Goal: Information Seeking & Learning: Learn about a topic

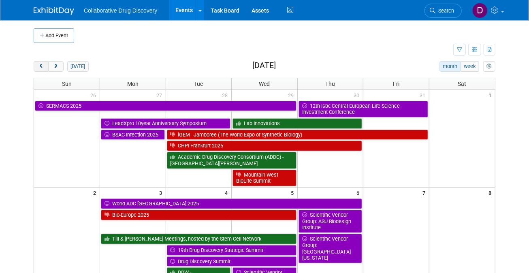
click at [42, 66] on span "prev" at bounding box center [41, 66] width 6 height 5
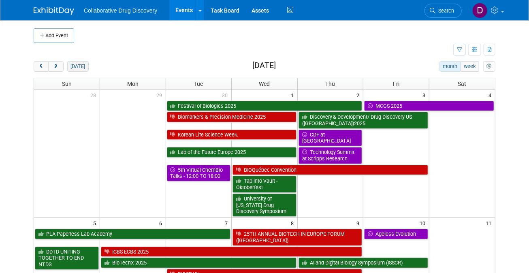
click at [70, 65] on button "today" at bounding box center [77, 66] width 21 height 11
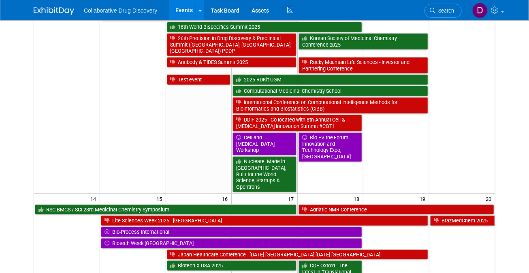
scroll to position [335, 0]
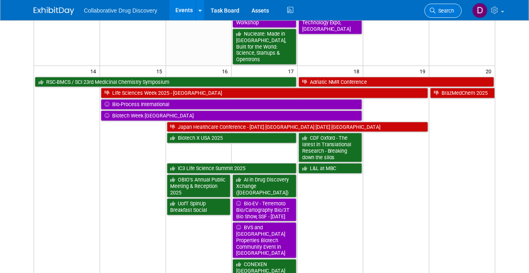
click at [454, 11] on span "Search" at bounding box center [445, 11] width 19 height 6
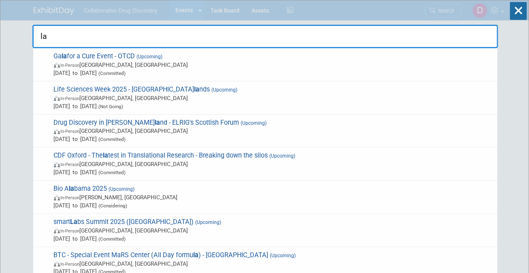
type input "l"
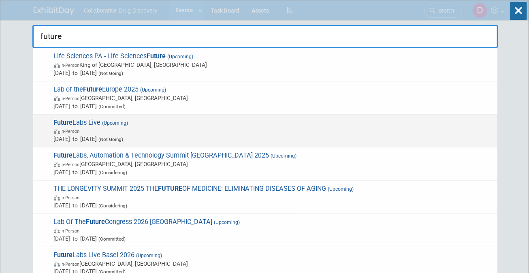
type input "future"
click at [197, 131] on span "In-Person" at bounding box center [274, 131] width 440 height 8
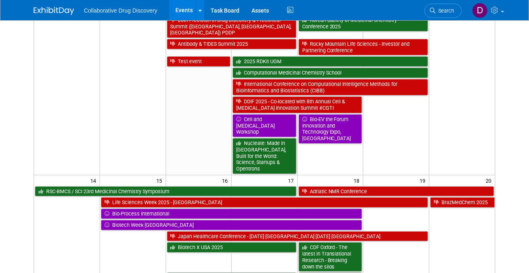
scroll to position [234, 0]
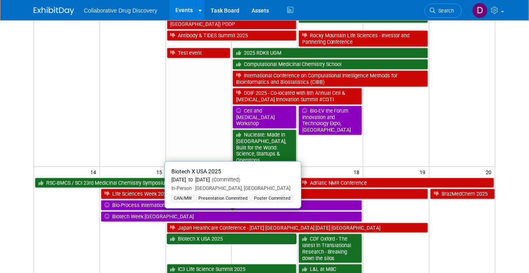
click at [234, 234] on link "Biotech X USA 2025" at bounding box center [232, 239] width 130 height 11
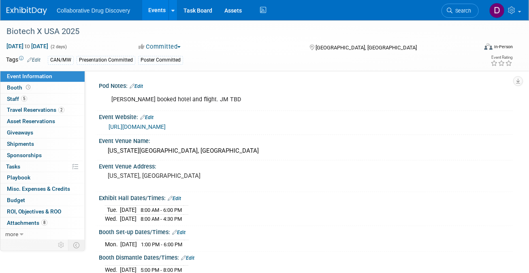
scroll to position [147, 0]
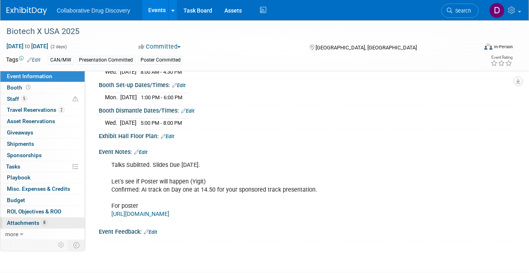
click at [24, 221] on span "Attachments 8" at bounding box center [27, 223] width 41 height 6
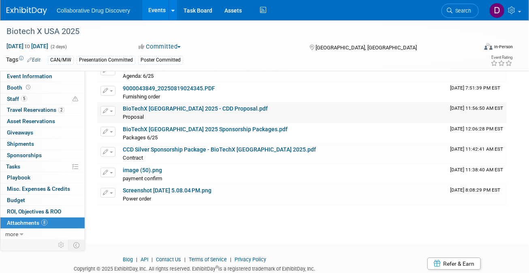
scroll to position [12, 0]
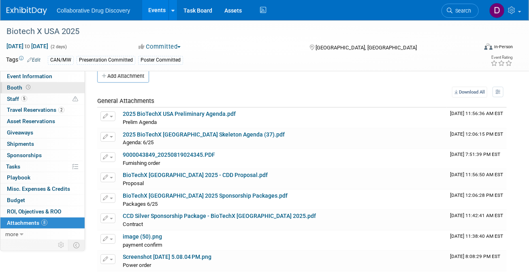
click at [37, 92] on link "Booth" at bounding box center [42, 87] width 84 height 11
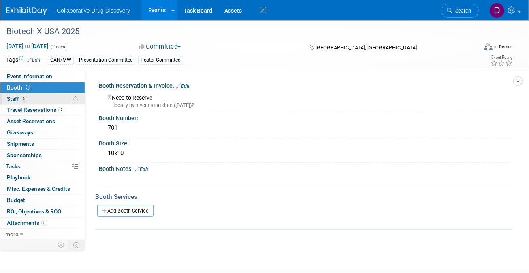
click at [31, 101] on link "5 Staff 5" at bounding box center [42, 99] width 84 height 11
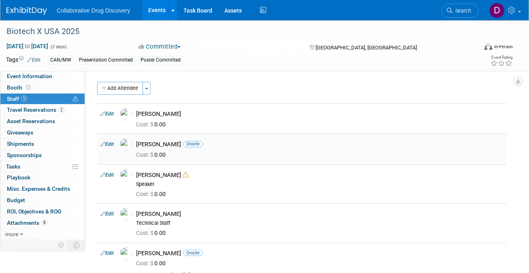
click at [151, 144] on div "Jacqueline Macia Onsite" at bounding box center [320, 145] width 368 height 8
click at [459, 13] on span "Search" at bounding box center [462, 11] width 19 height 6
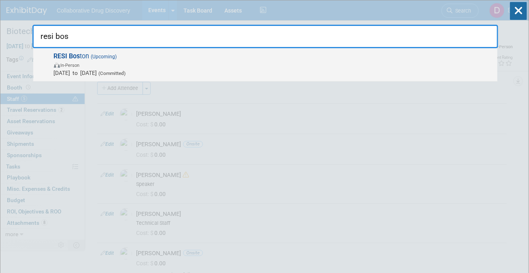
type input "resi bos"
click at [212, 59] on span "RESI Bos ton (Upcoming) In-Person Sep 17, 2025 to Sep 17, 2025 (Committed)" at bounding box center [272, 64] width 442 height 25
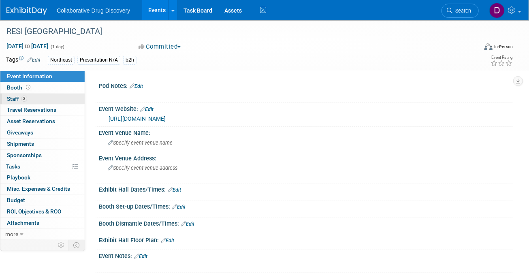
click at [53, 100] on link "3 Staff 3" at bounding box center [42, 99] width 84 height 11
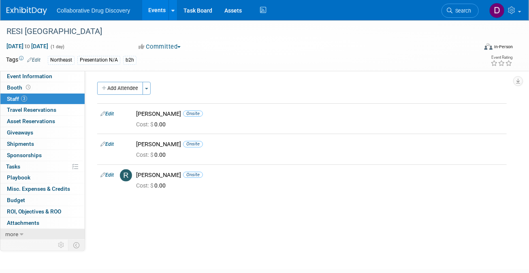
click at [30, 234] on link "more" at bounding box center [42, 234] width 84 height 11
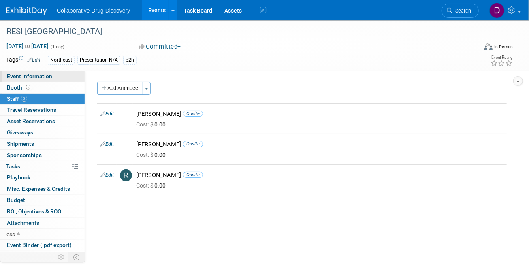
click at [46, 77] on span "Event Information" at bounding box center [29, 76] width 45 height 6
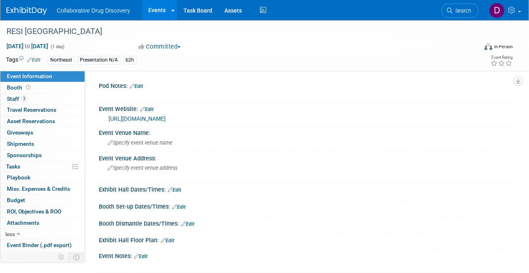
click at [166, 120] on link "https://resiconference.com/resi-boston/" at bounding box center [137, 119] width 57 height 6
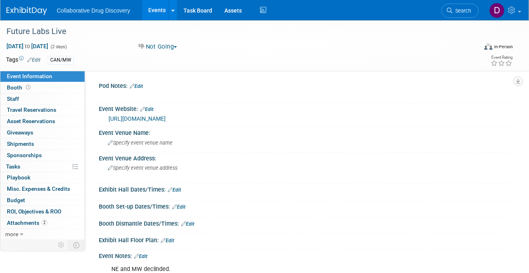
click at [165, 121] on link "[URL][DOMAIN_NAME]" at bounding box center [137, 119] width 57 height 6
